Goal: Navigation & Orientation: Find specific page/section

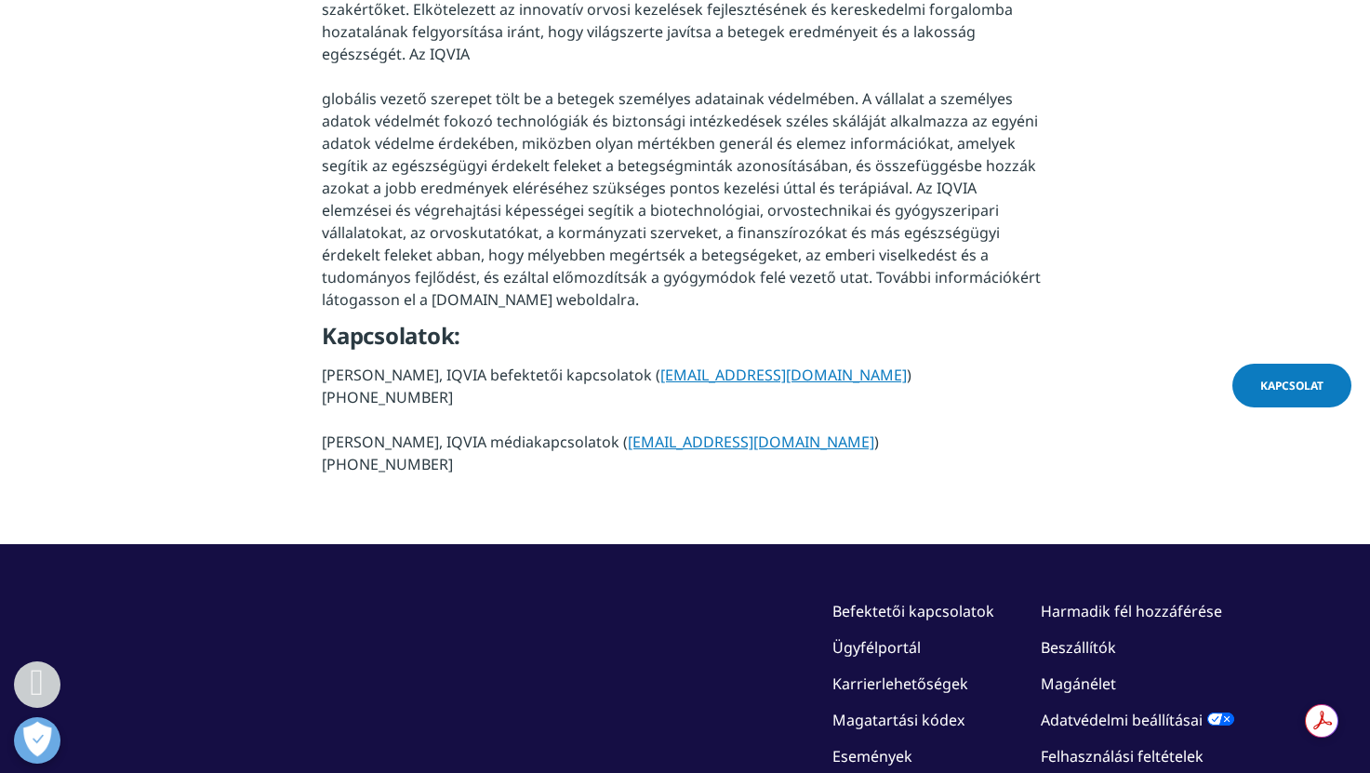
scroll to position [1903, 0]
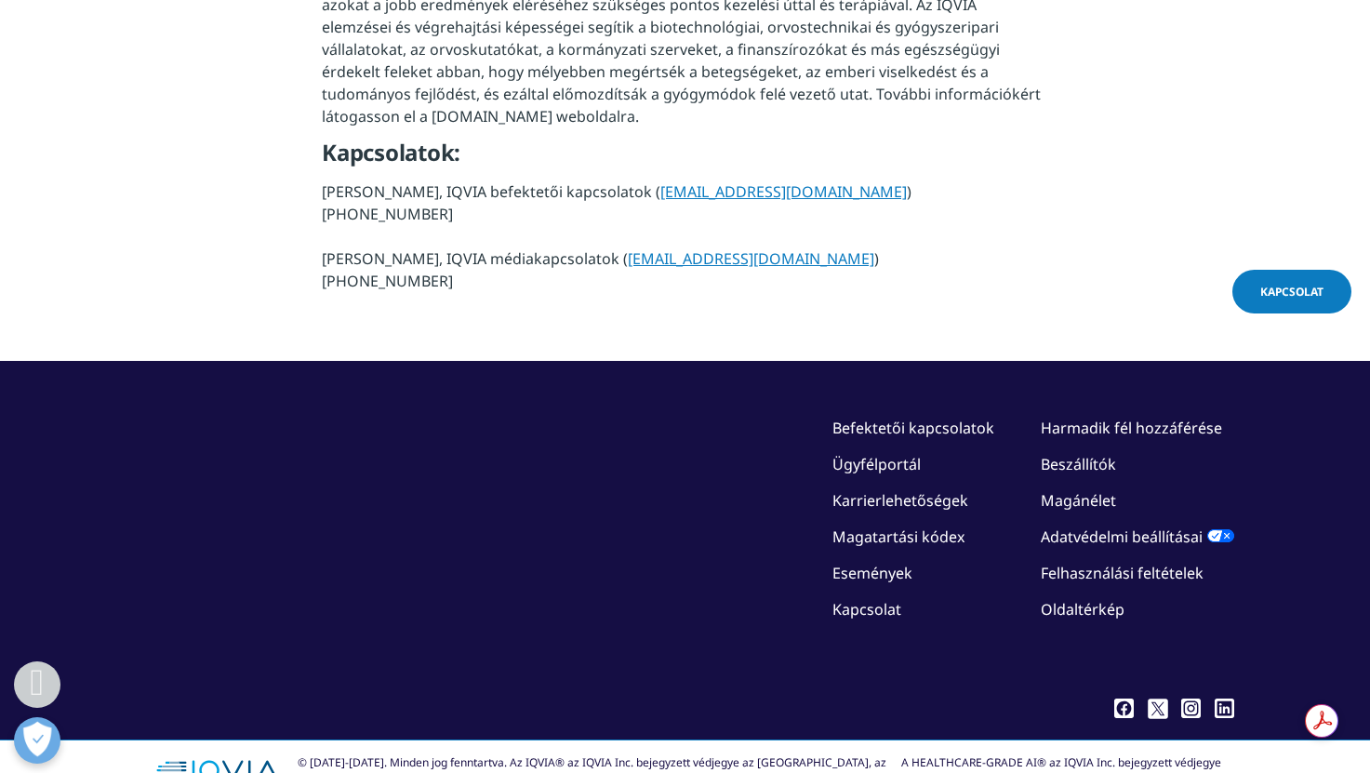
click at [878, 454] on font "Ügyfélportál" at bounding box center [876, 464] width 88 height 20
click at [867, 563] on font "Események" at bounding box center [872, 573] width 80 height 20
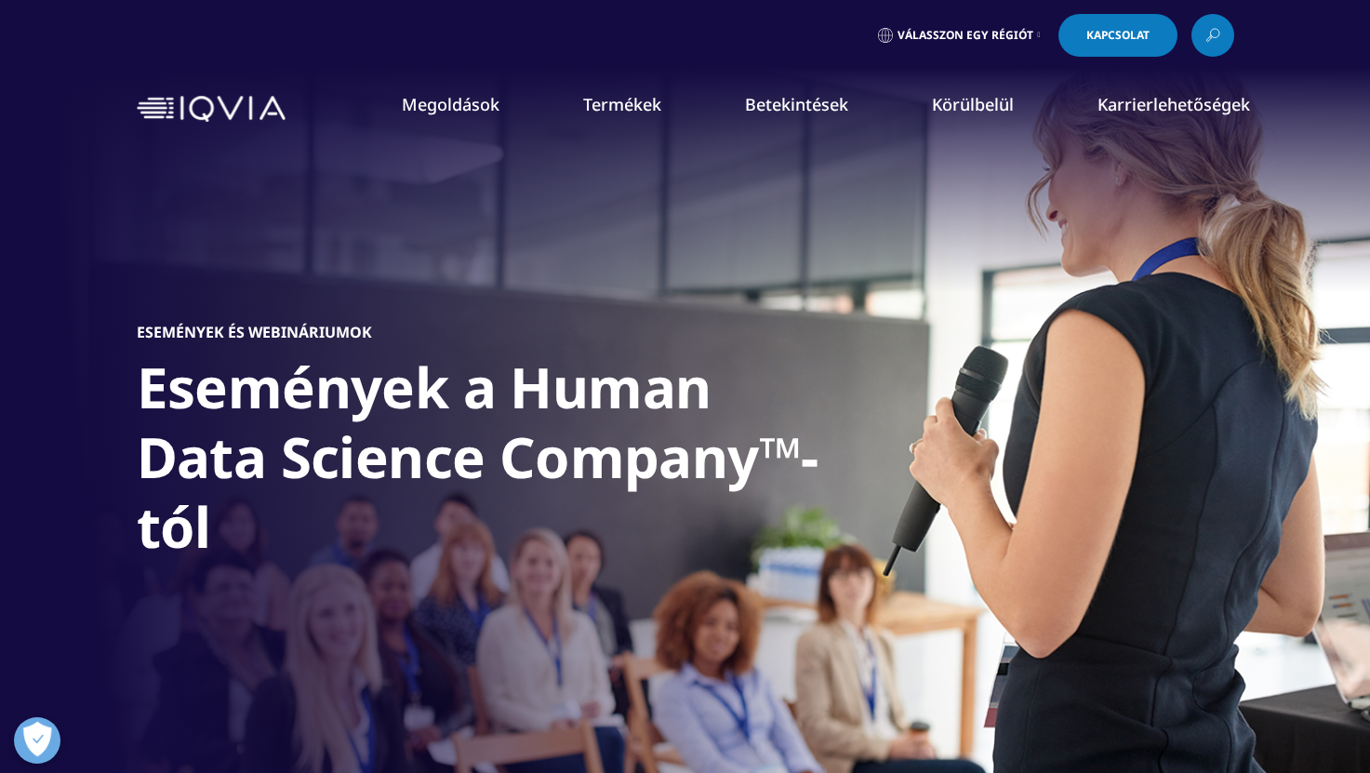
click at [433, 322] on font "Elkötelezettség a globális egészségügy iránt" at bounding box center [520, 321] width 312 height 20
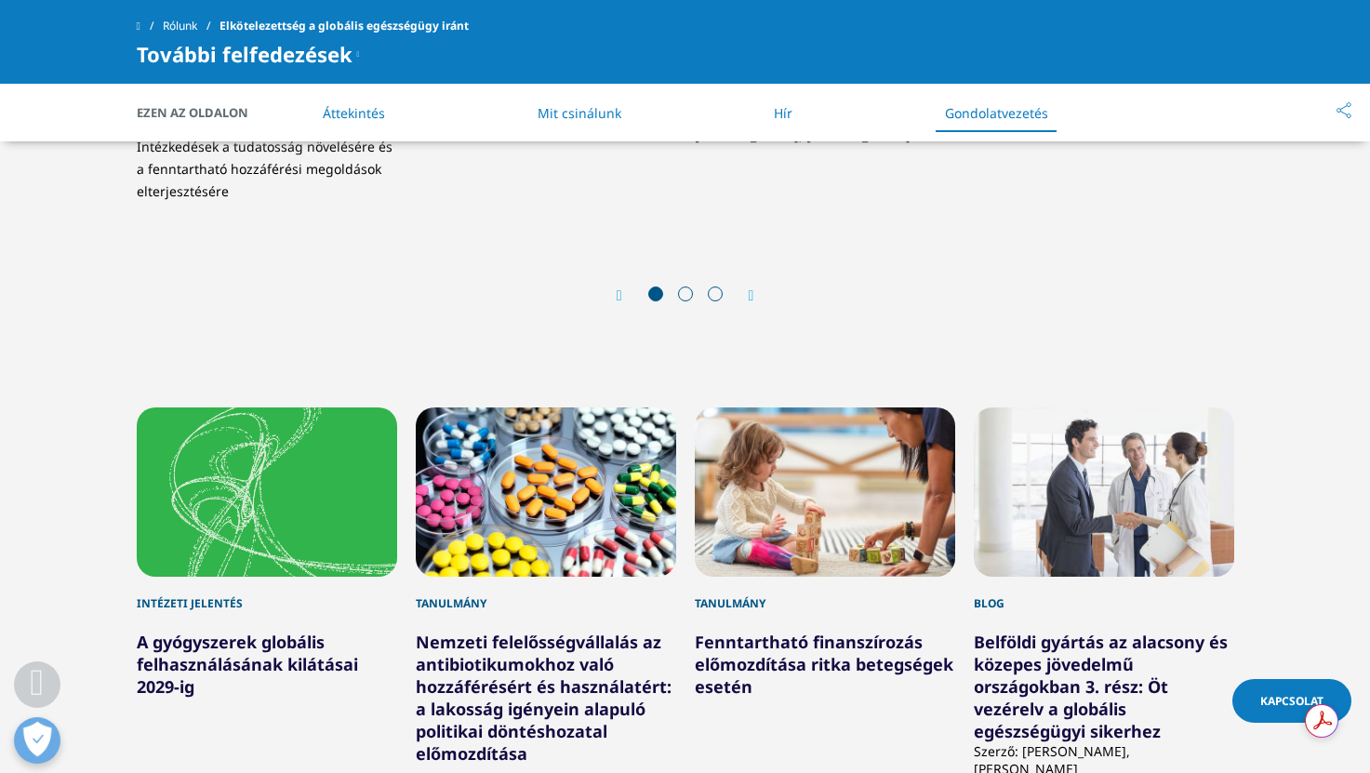
scroll to position [4757, 0]
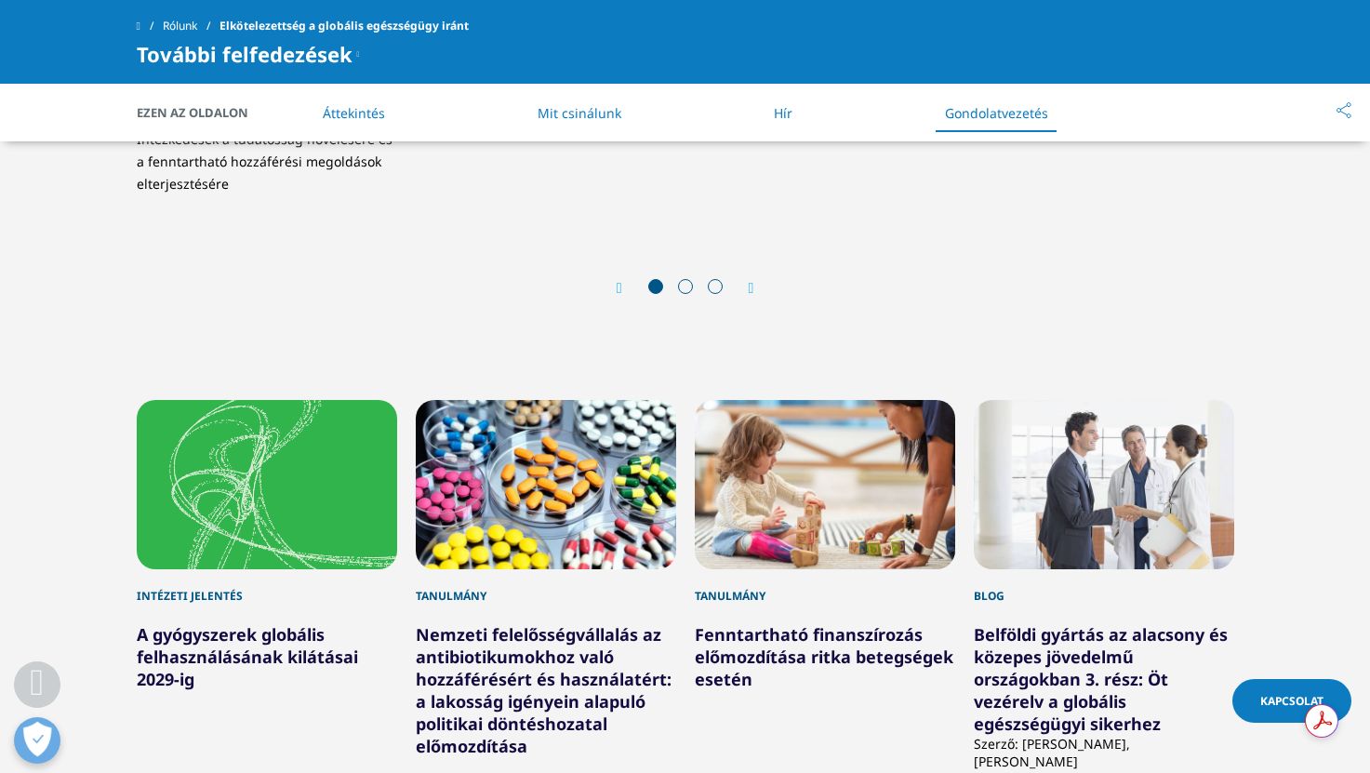
click at [754, 281] on icon "Következő dia" at bounding box center [752, 288] width 6 height 15
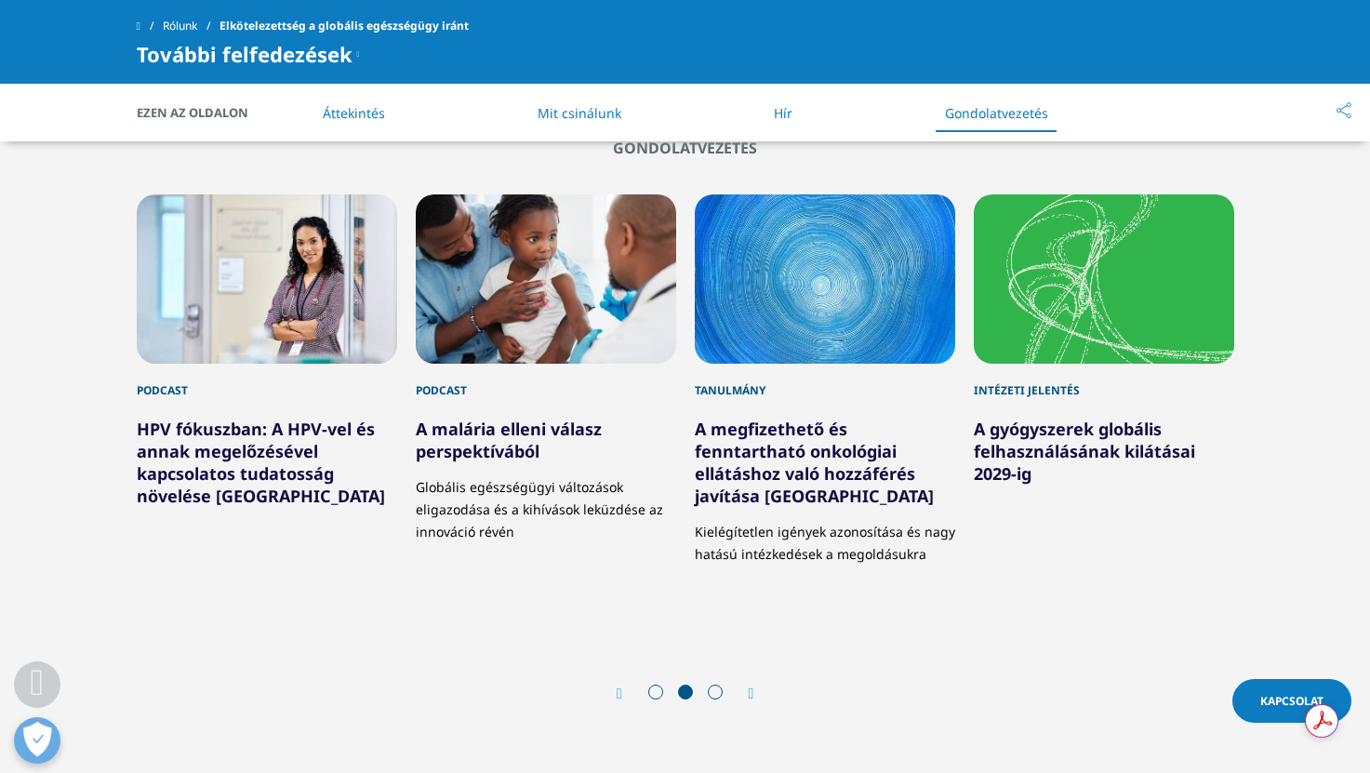
scroll to position [4344, 0]
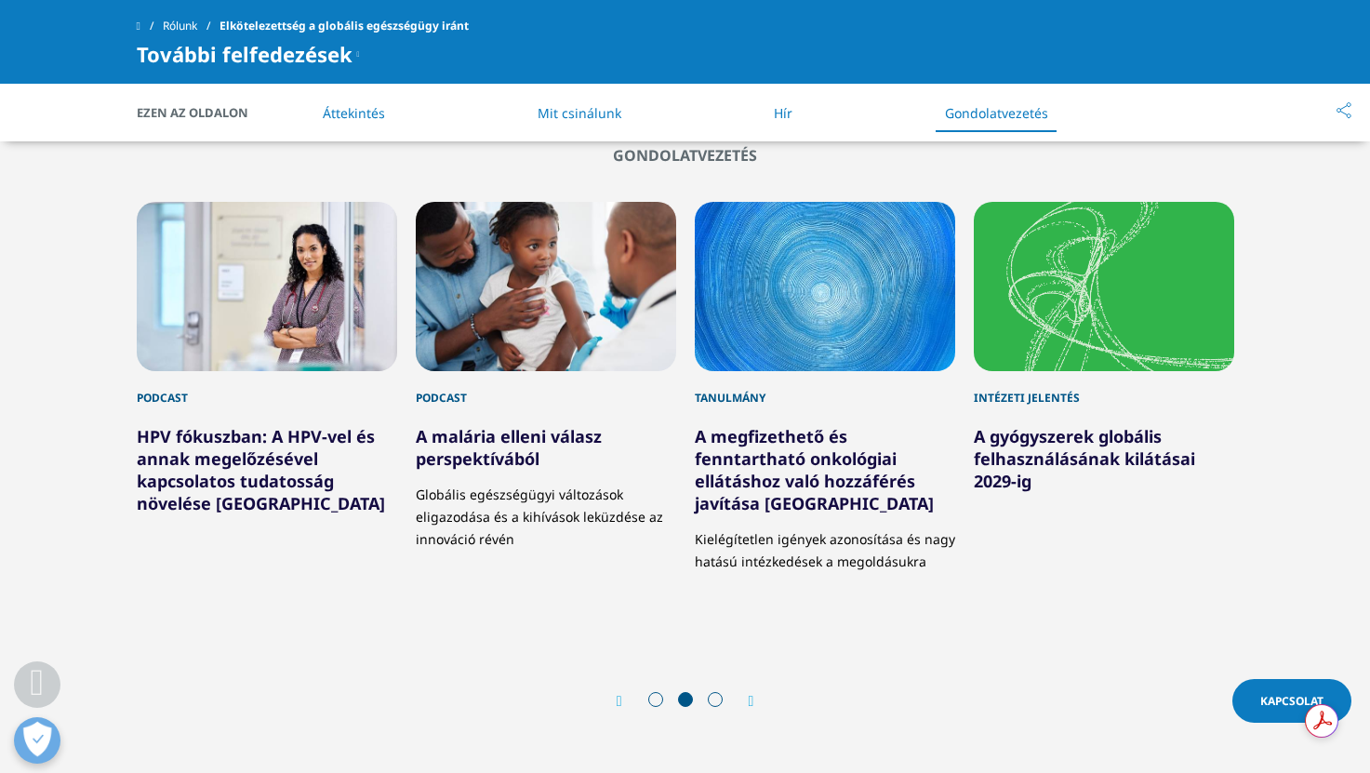
click at [754, 694] on icon "Következő dia" at bounding box center [752, 701] width 6 height 15
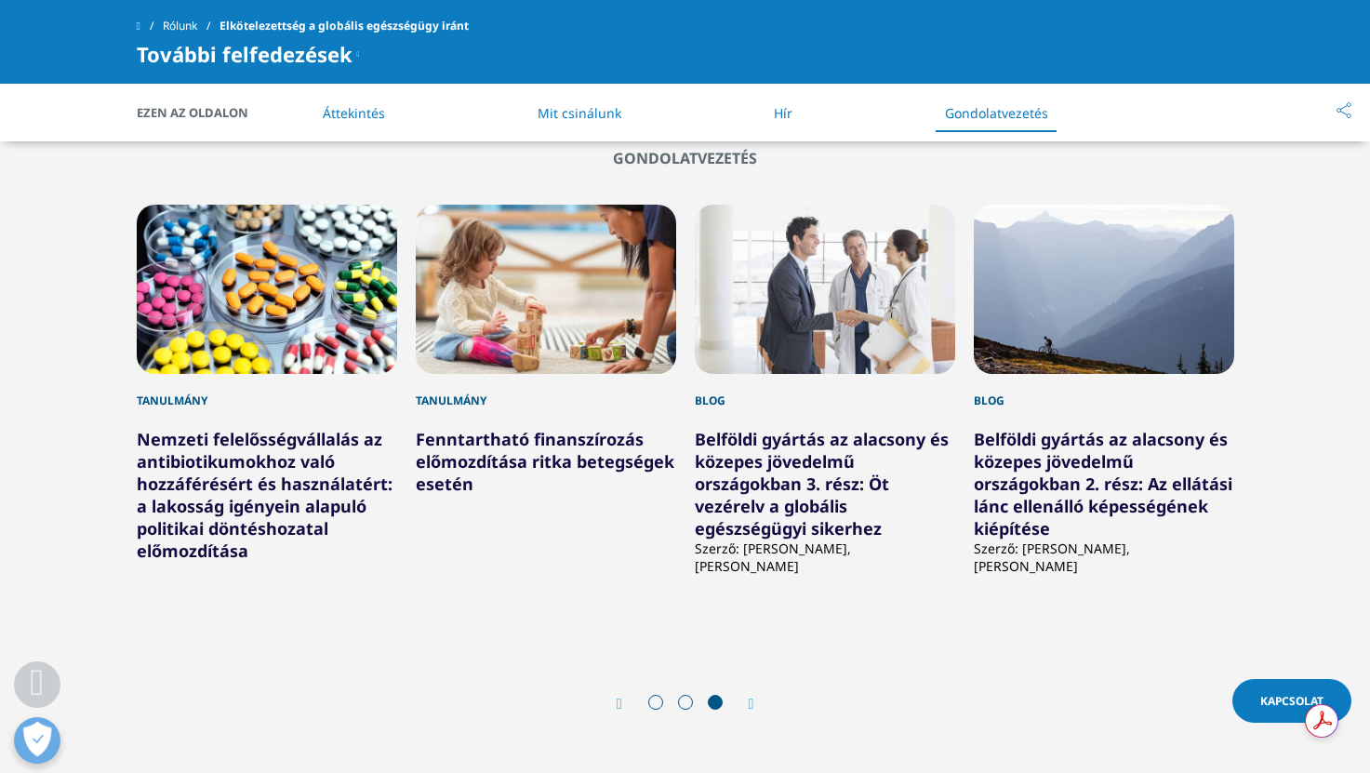
scroll to position [4342, 0]
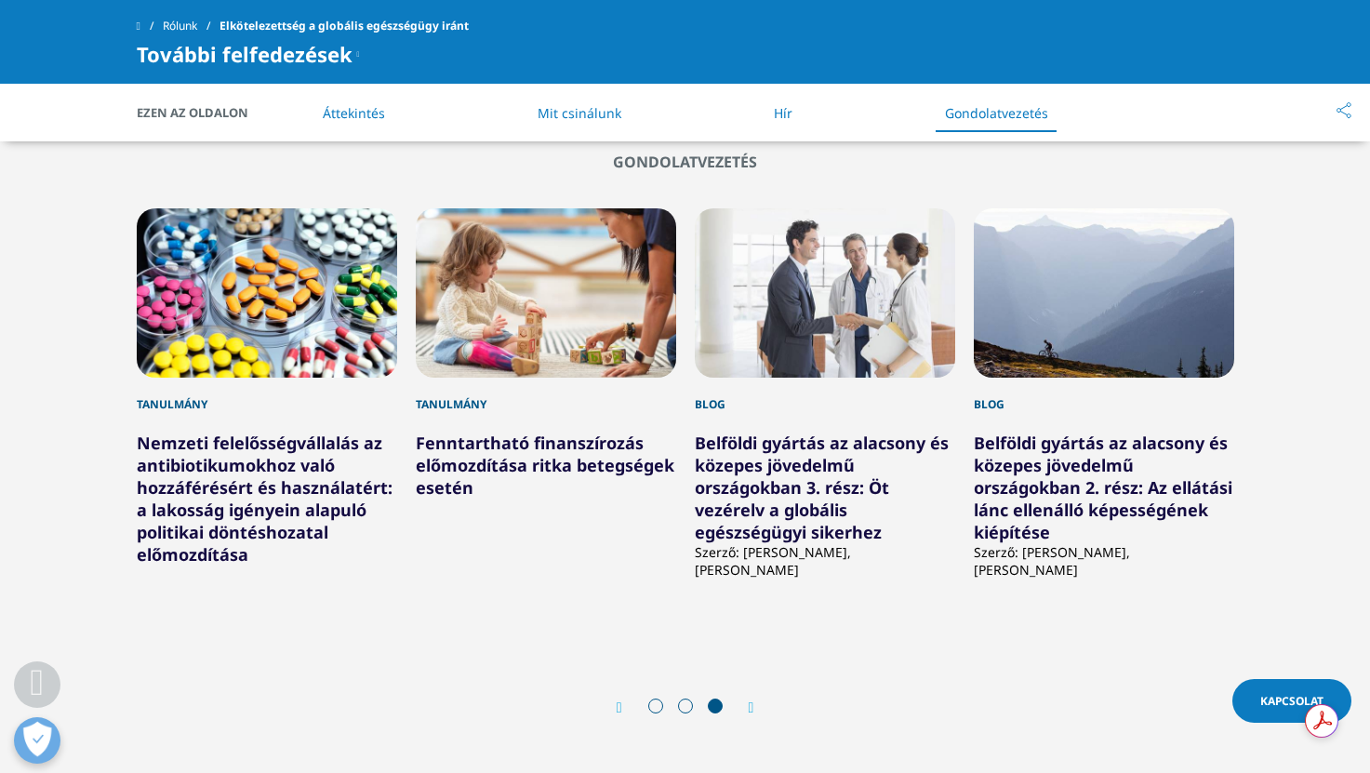
click at [749, 700] on icon "Következő dia" at bounding box center [752, 707] width 6 height 15
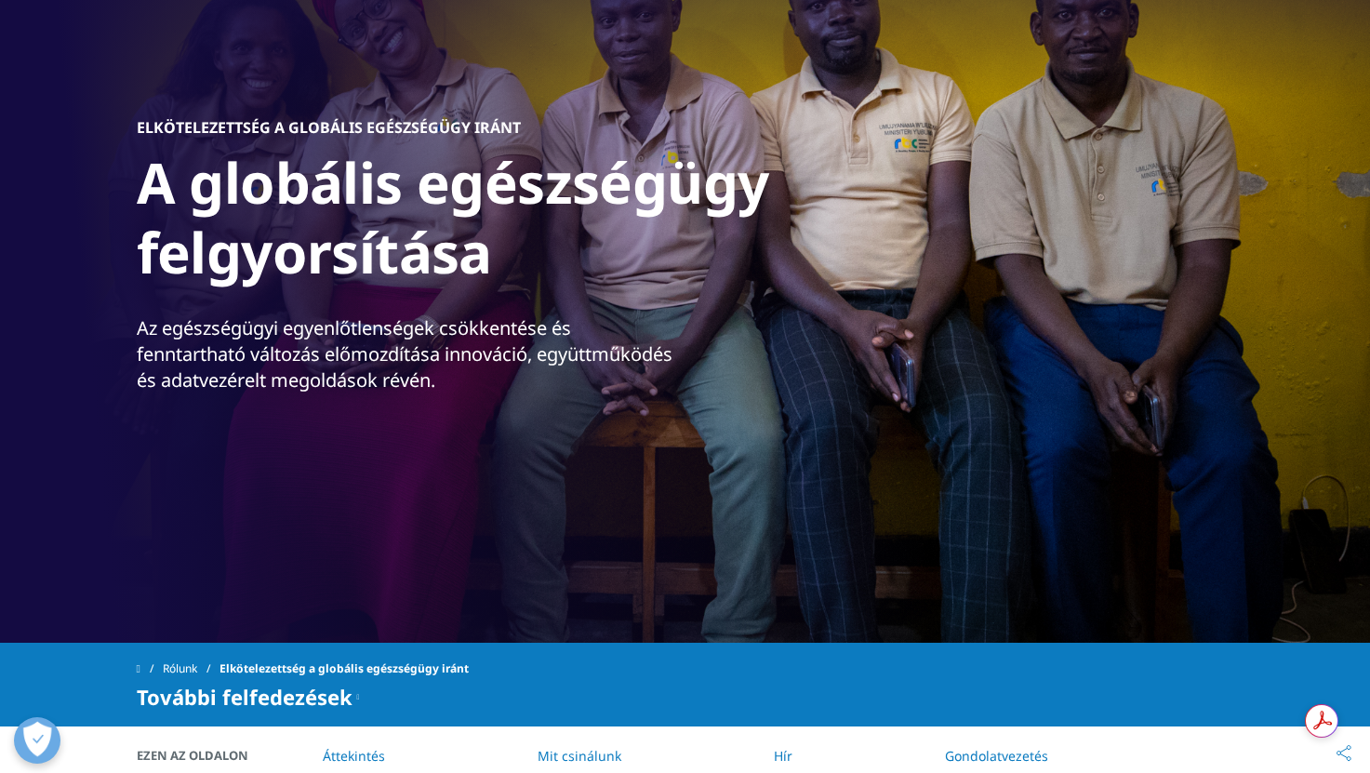
scroll to position [0, 0]
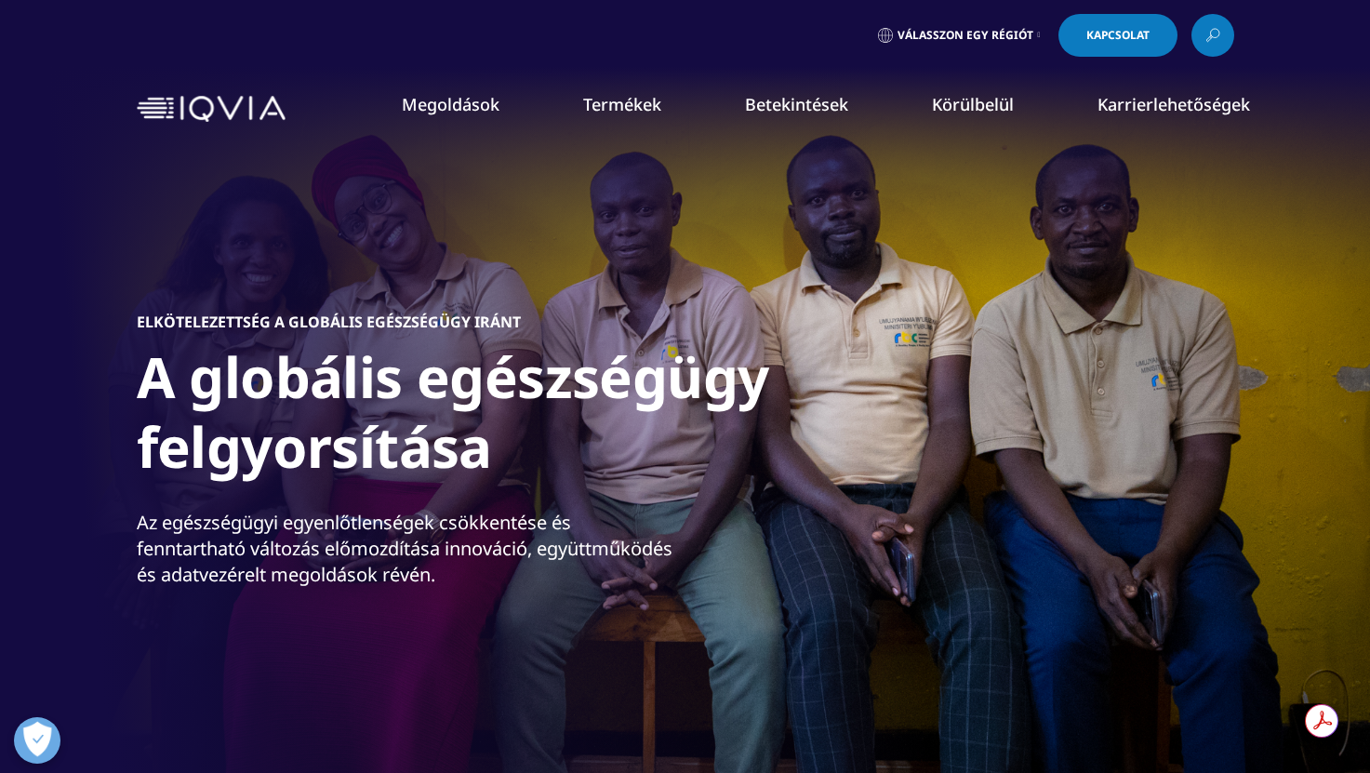
click at [449, 235] on font "Klinikai kutatás" at bounding box center [416, 233] width 107 height 20
